Goal: Task Accomplishment & Management: Use online tool/utility

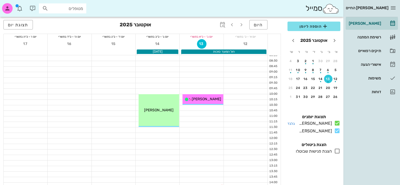
click at [338, 123] on icon at bounding box center [337, 123] width 6 height 6
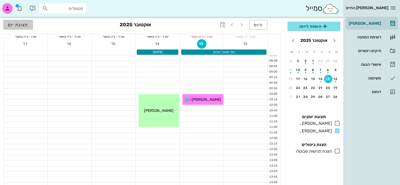
click at [17, 24] on span "תצוגת יום" at bounding box center [18, 24] width 21 height 5
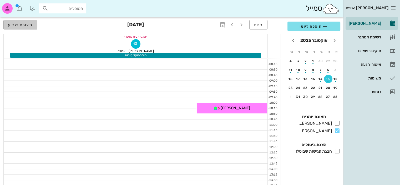
click at [17, 24] on span "תצוגת שבוע" at bounding box center [20, 24] width 25 height 5
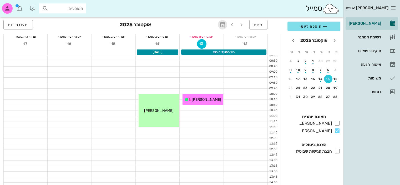
click at [224, 24] on icon "button" at bounding box center [223, 25] width 6 height 6
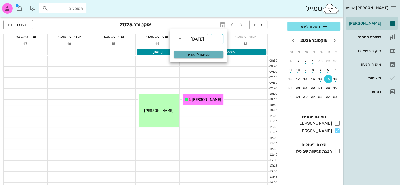
click at [197, 53] on span "קפיצה לתאריך" at bounding box center [198, 55] width 43 height 4
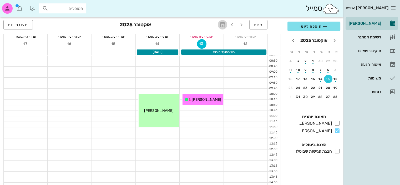
click at [223, 24] on icon "button" at bounding box center [223, 25] width 6 height 6
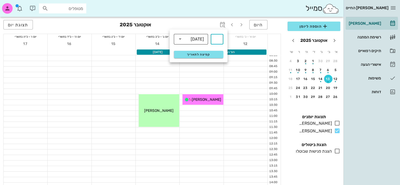
click at [181, 38] on icon at bounding box center [180, 39] width 6 height 6
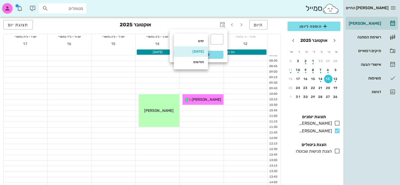
click at [194, 40] on div "ימים" at bounding box center [191, 41] width 26 height 4
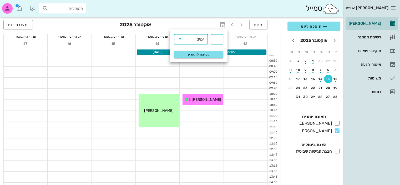
click at [214, 40] on input "text" at bounding box center [217, 39] width 6 height 8
type input "20"
click at [205, 54] on span "קפיצה לתאריך" at bounding box center [198, 55] width 43 height 4
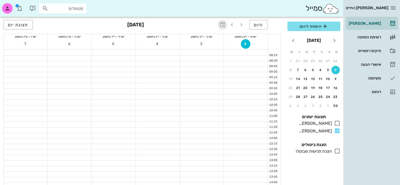
click at [222, 23] on icon "button" at bounding box center [223, 25] width 6 height 6
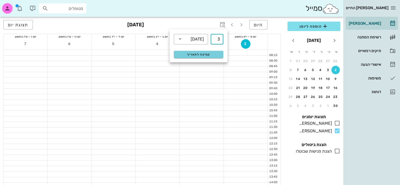
type input "3"
click at [214, 55] on span "קפיצה לתאריך" at bounding box center [198, 55] width 43 height 4
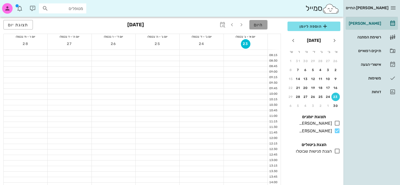
click at [261, 25] on span "היום" at bounding box center [258, 24] width 9 height 5
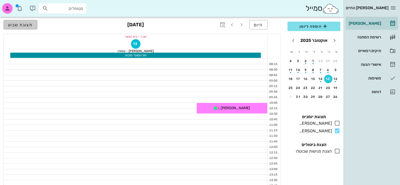
click at [29, 25] on span "תצוגת שבוע" at bounding box center [20, 24] width 25 height 5
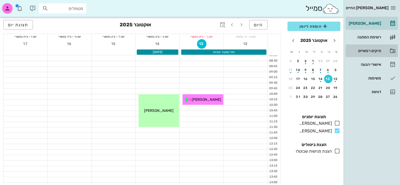
click at [384, 48] on link "תיקים רפואיים" at bounding box center [372, 50] width 52 height 13
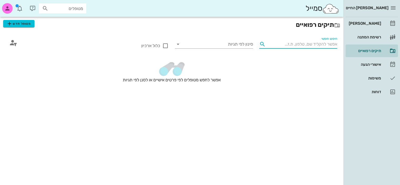
click at [321, 45] on input "חיפוש חופשי" at bounding box center [303, 44] width 70 height 8
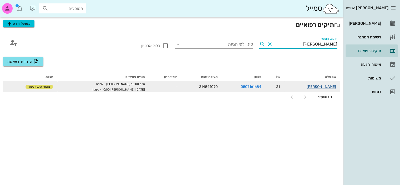
type input "[PERSON_NAME]"
click at [331, 85] on link "[PERSON_NAME]" at bounding box center [321, 87] width 29 height 4
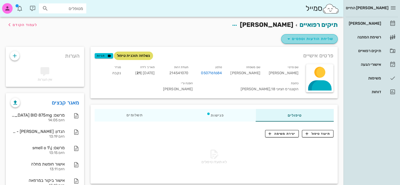
click at [317, 38] on span "שליחת הודעות וטפסים" at bounding box center [310, 39] width 48 height 6
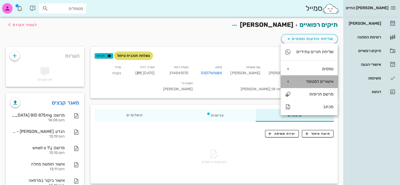
click at [320, 83] on div "אישורים למטופל" at bounding box center [315, 81] width 38 height 5
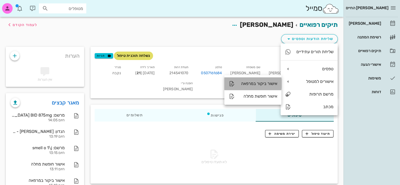
click at [270, 85] on div "אישור ביקור במרפאה" at bounding box center [258, 83] width 38 height 5
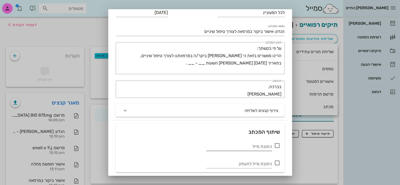
scroll to position [44, 0]
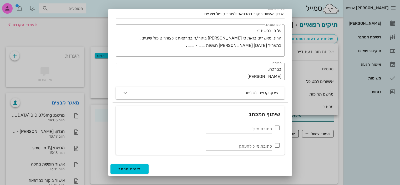
click at [95, 28] on div at bounding box center [200, 92] width 400 height 185
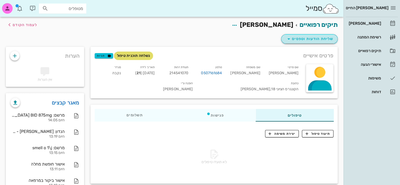
click at [307, 37] on span "שליחת הודעות וטפסים" at bounding box center [310, 39] width 48 height 6
